Goal: Task Accomplishment & Management: Use online tool/utility

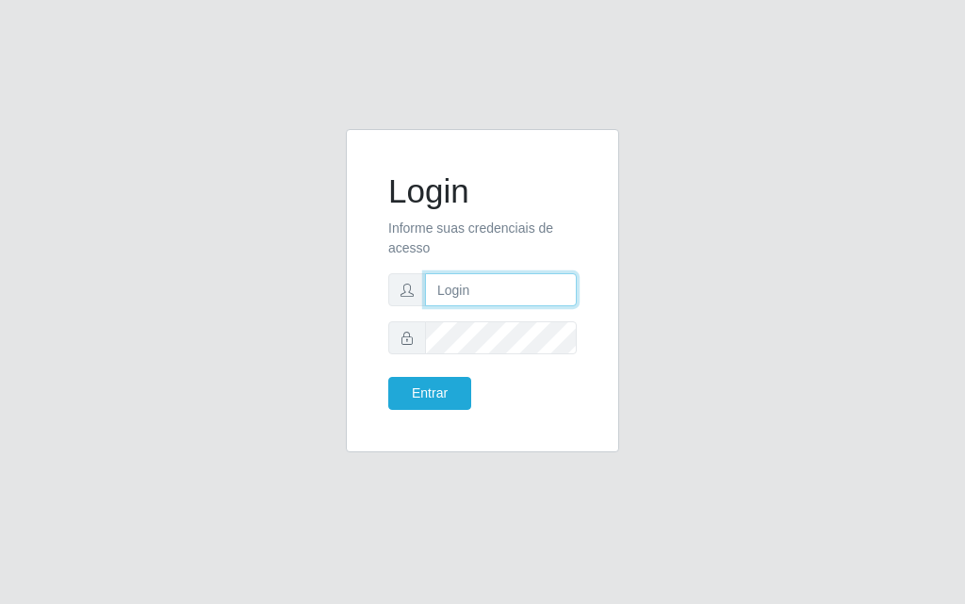
click at [482, 290] on input "text" at bounding box center [501, 289] width 152 height 33
type input "[PERSON_NAME]"
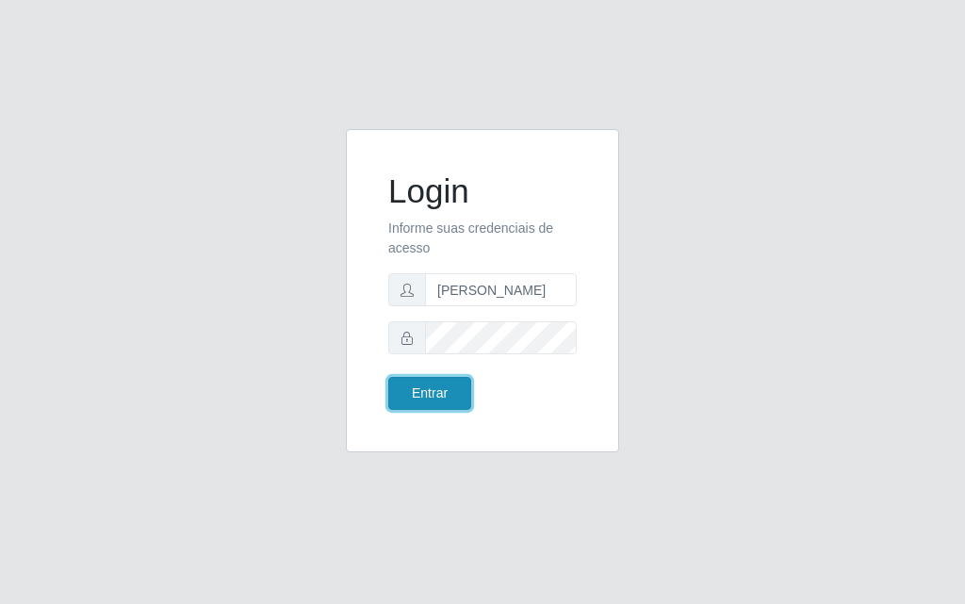
click at [416, 397] on button "Entrar" at bounding box center [429, 393] width 83 height 33
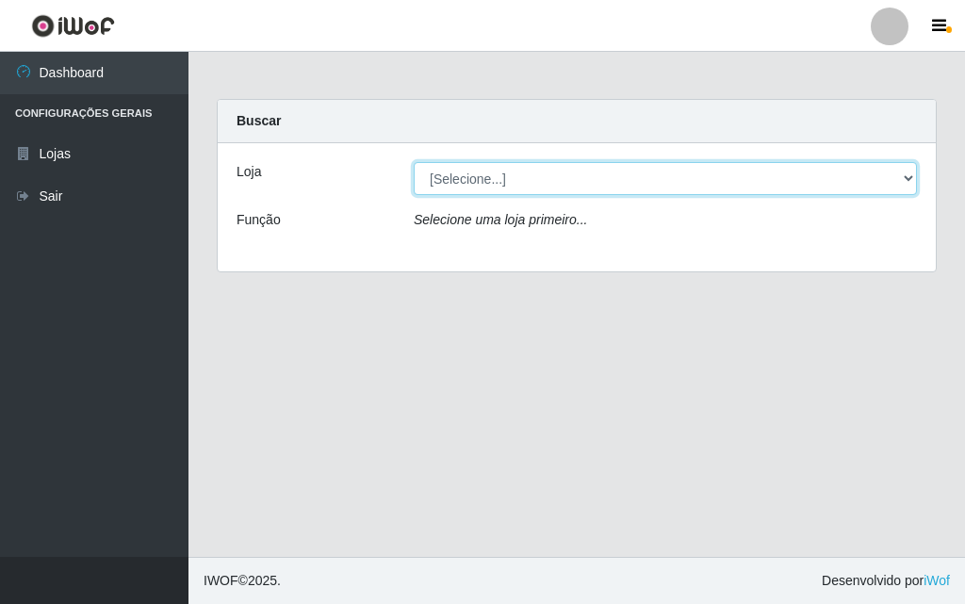
click at [909, 189] on select "[Selecione...] Divino Fogão - [GEOGRAPHIC_DATA]" at bounding box center [665, 178] width 503 height 33
select select "499"
click at [414, 162] on select "[Selecione...] Divino Fogão - [GEOGRAPHIC_DATA]" at bounding box center [665, 178] width 503 height 33
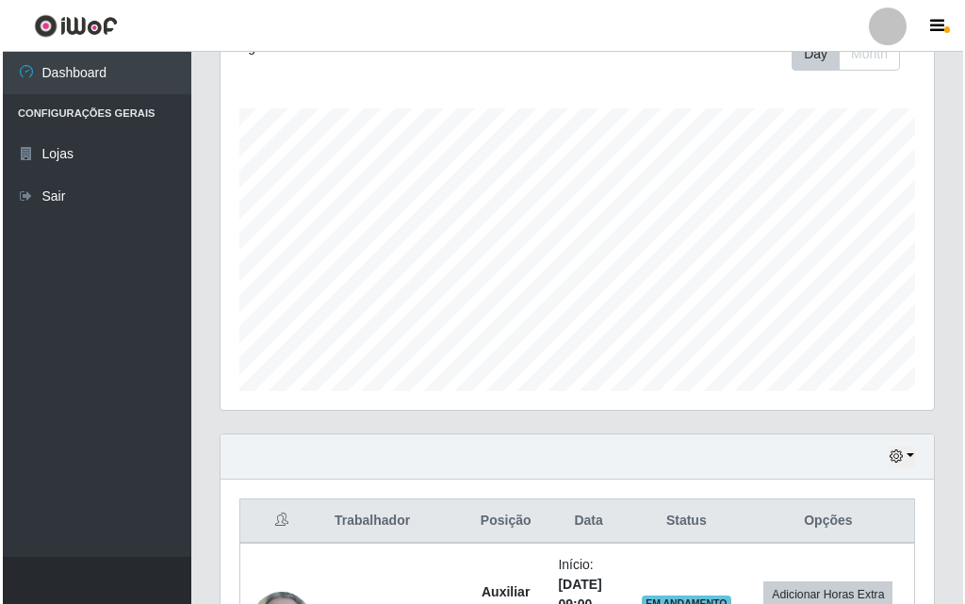
scroll to position [660, 0]
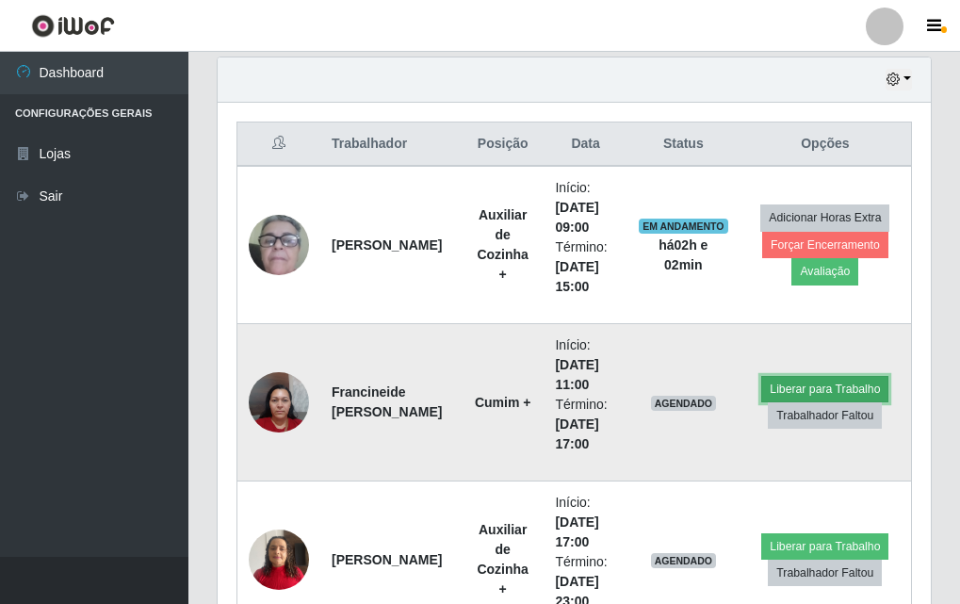
click at [829, 383] on button "Liberar para Trabalho" at bounding box center [824, 389] width 127 height 26
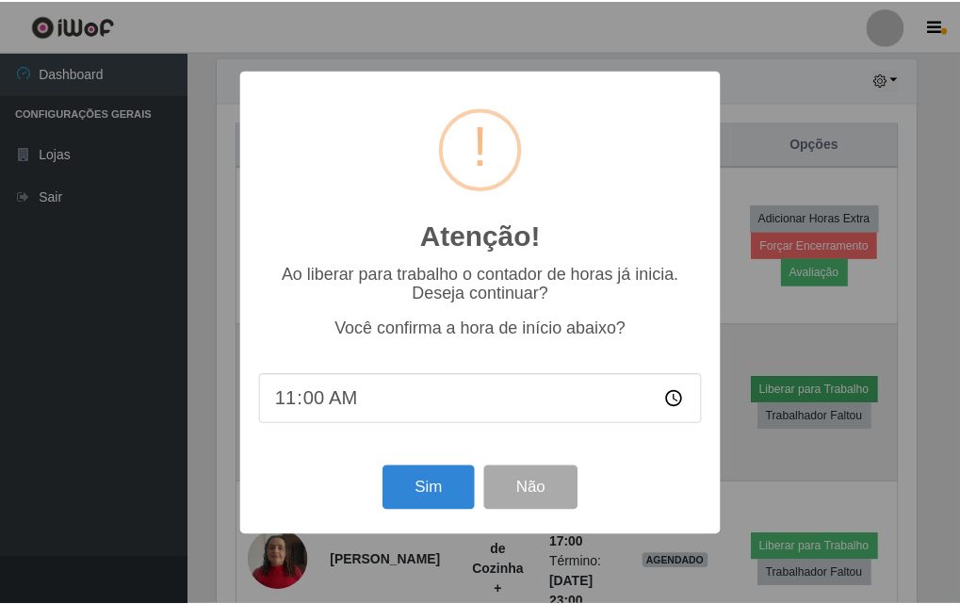
scroll to position [391, 704]
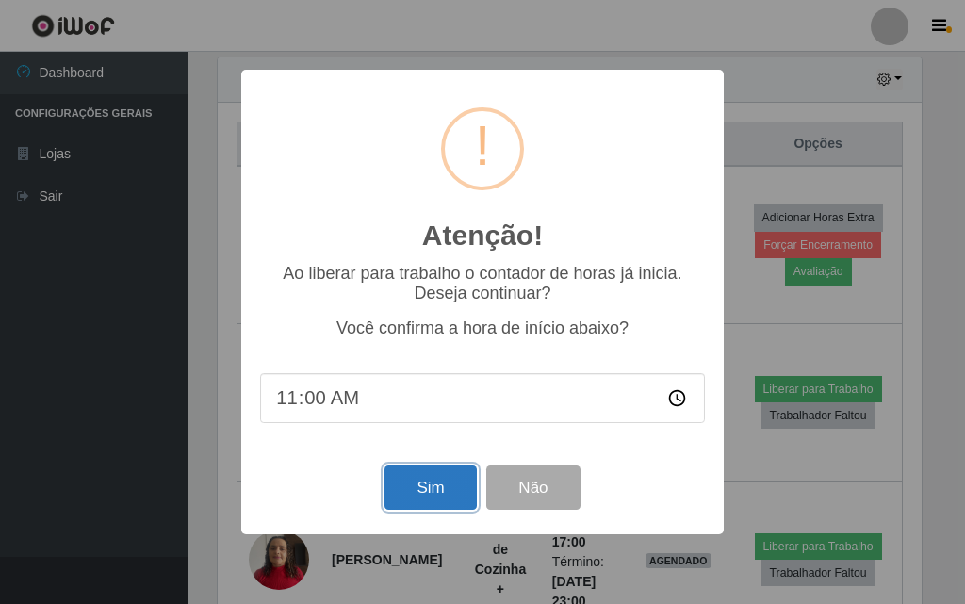
click at [449, 485] on button "Sim" at bounding box center [429, 487] width 91 height 44
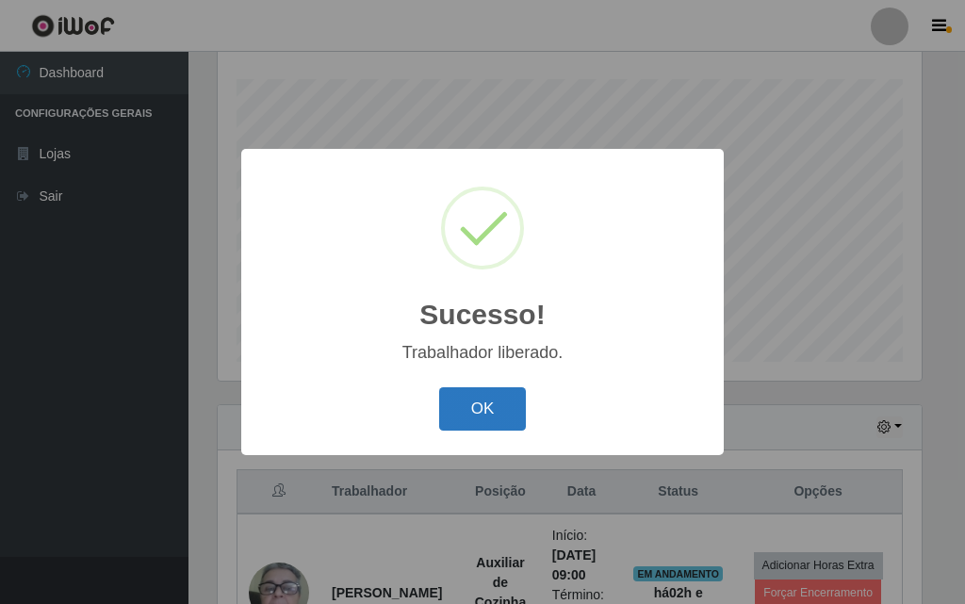
click at [495, 406] on button "OK" at bounding box center [483, 409] width 88 height 44
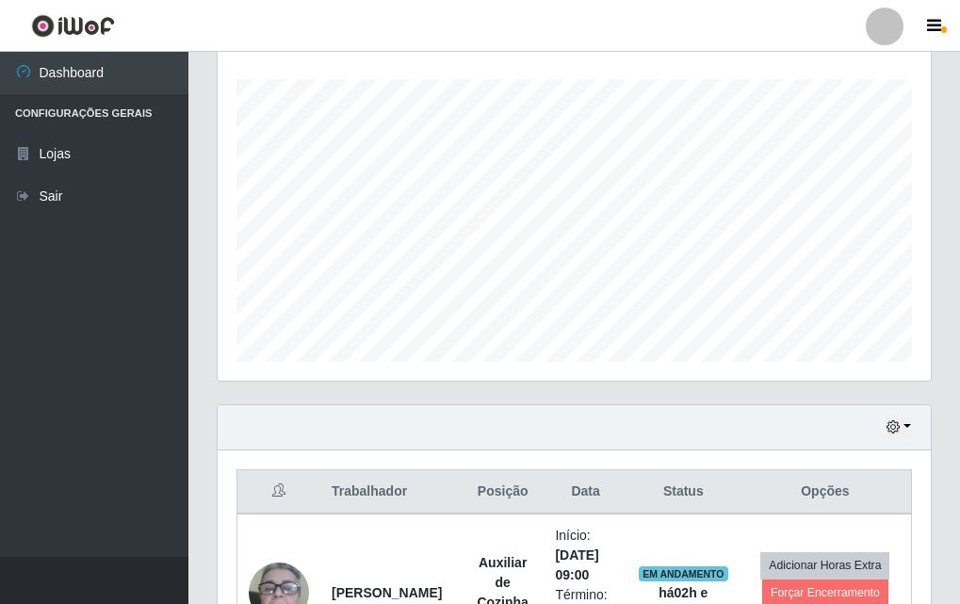
scroll to position [941, 0]
